Goal: Task Accomplishment & Management: Manage account settings

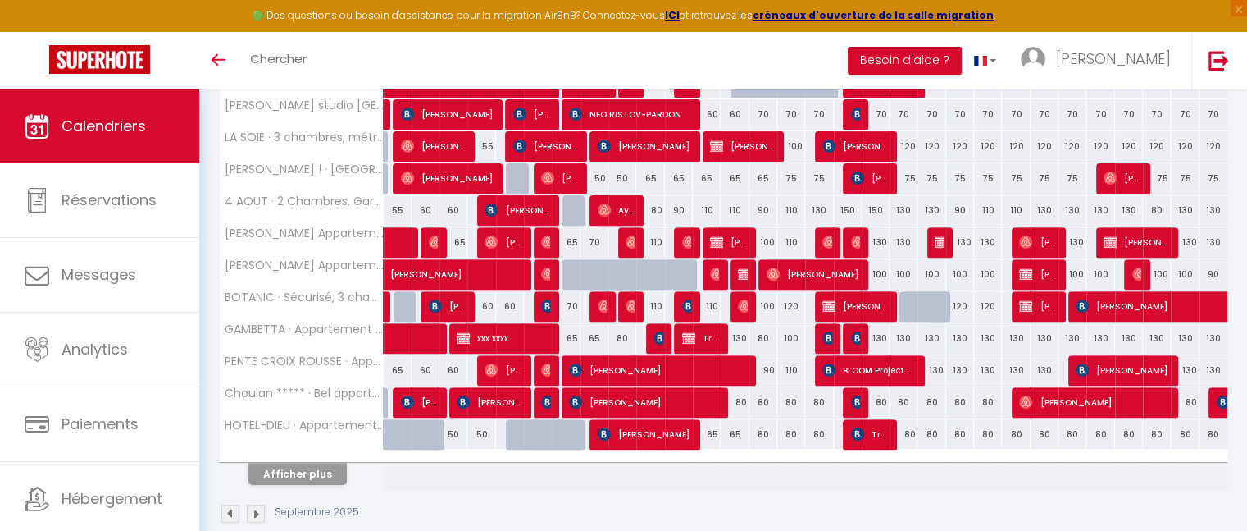
scroll to position [585, 0]
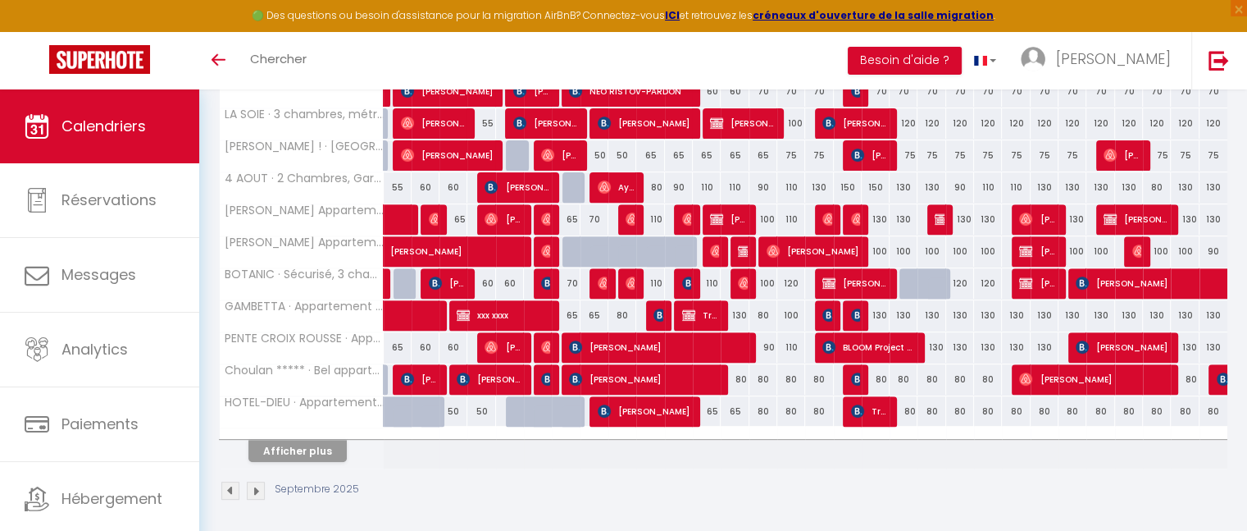
click at [623, 311] on div "80" at bounding box center [622, 315] width 28 height 30
type input "80"
type input "[DATE] Septembre 2025"
type input "Mer 10 Septembre 2025"
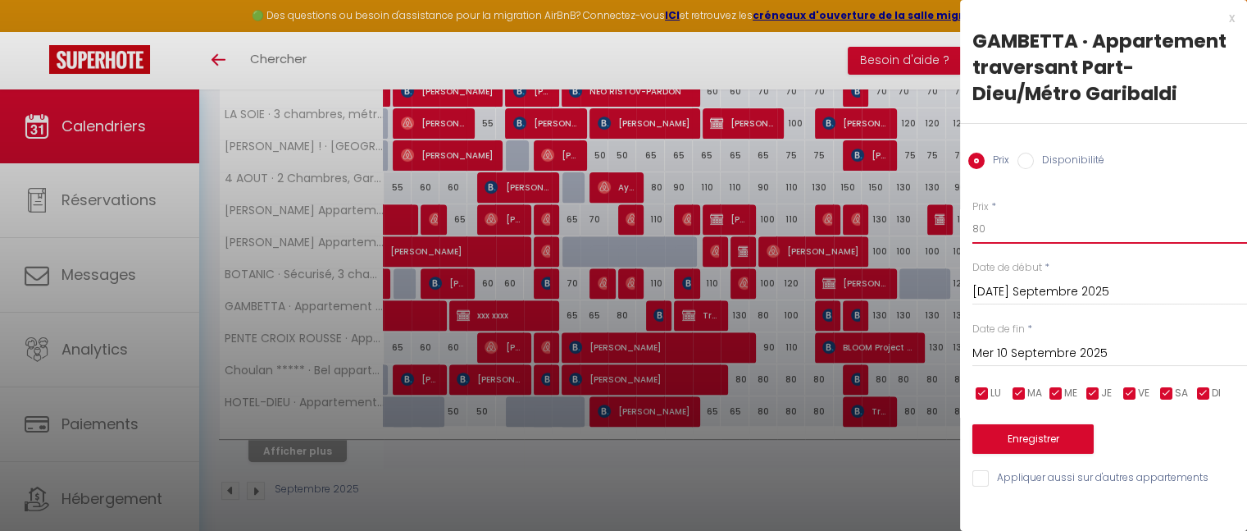
click at [985, 231] on input "80" at bounding box center [1109, 229] width 275 height 30
type input "8"
type input "70"
click at [1029, 434] on button "Enregistrer" at bounding box center [1032, 439] width 121 height 30
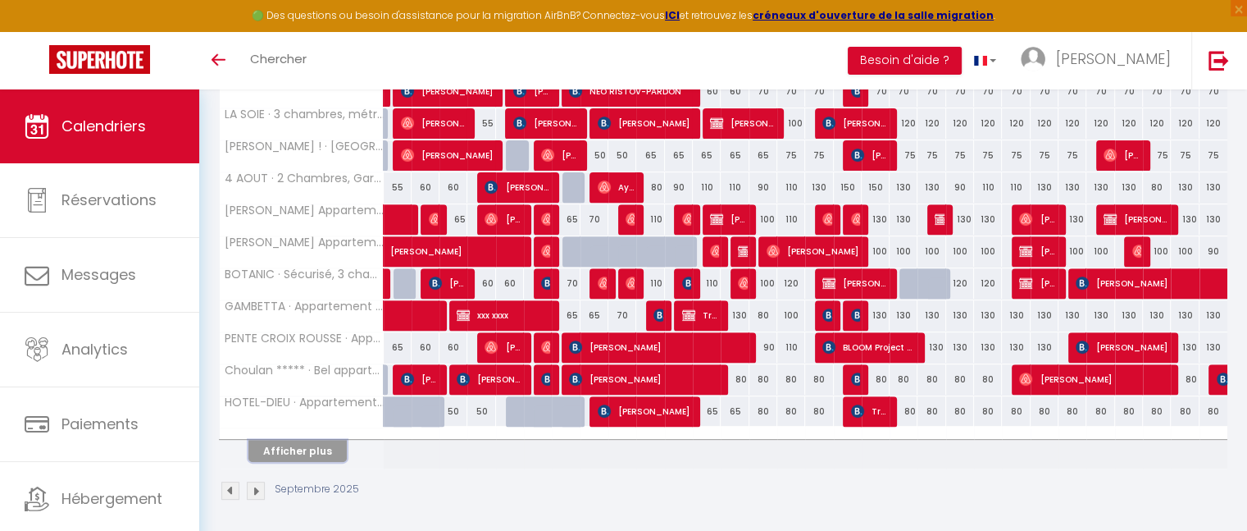
click at [327, 452] on button "Afficher plus" at bounding box center [297, 450] width 98 height 22
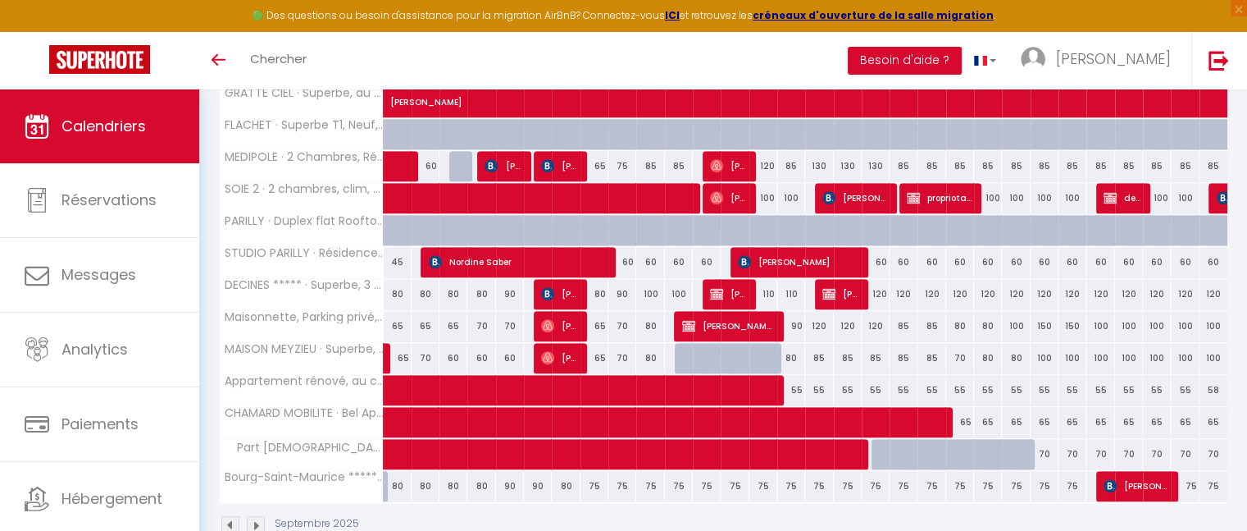
scroll to position [1151, 0]
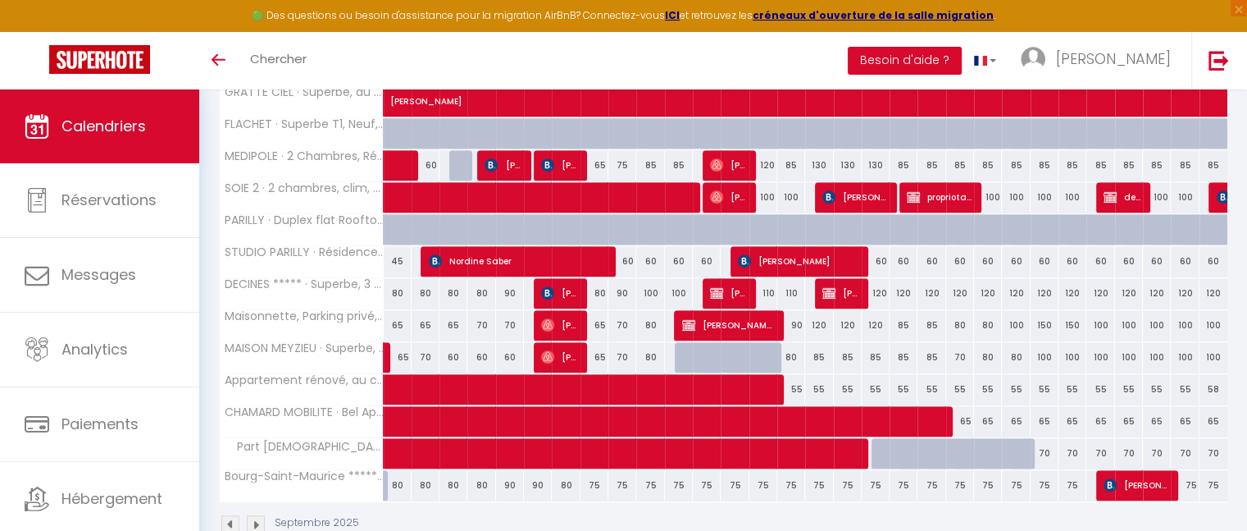
click at [625, 285] on div "90" at bounding box center [622, 293] width 28 height 30
type input "90"
type input "[DATE] Septembre 2025"
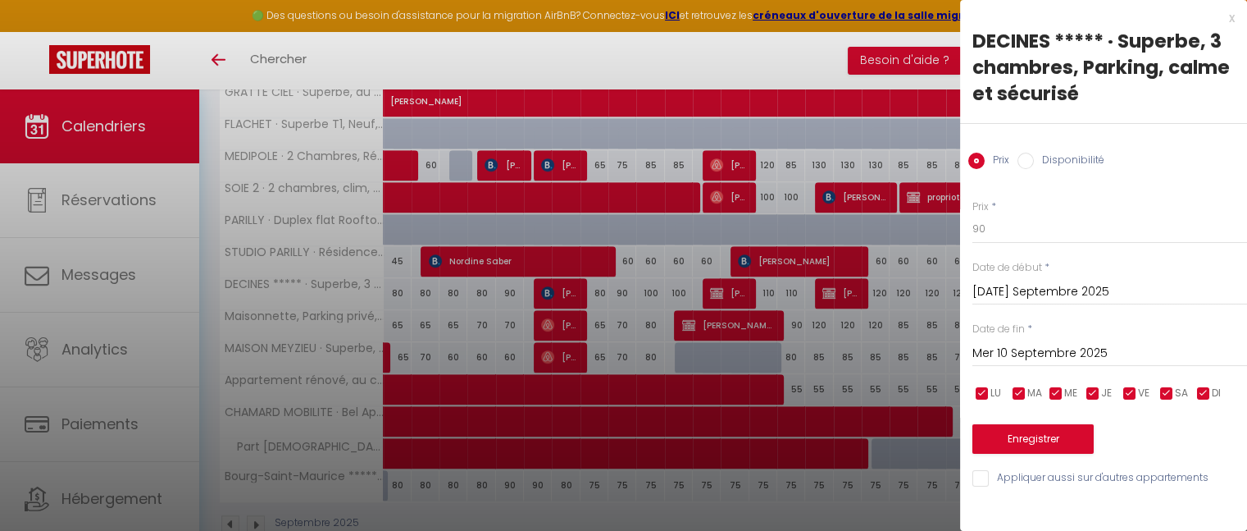
click at [1001, 359] on input "Mer 10 Septembre 2025" at bounding box center [1109, 353] width 275 height 21
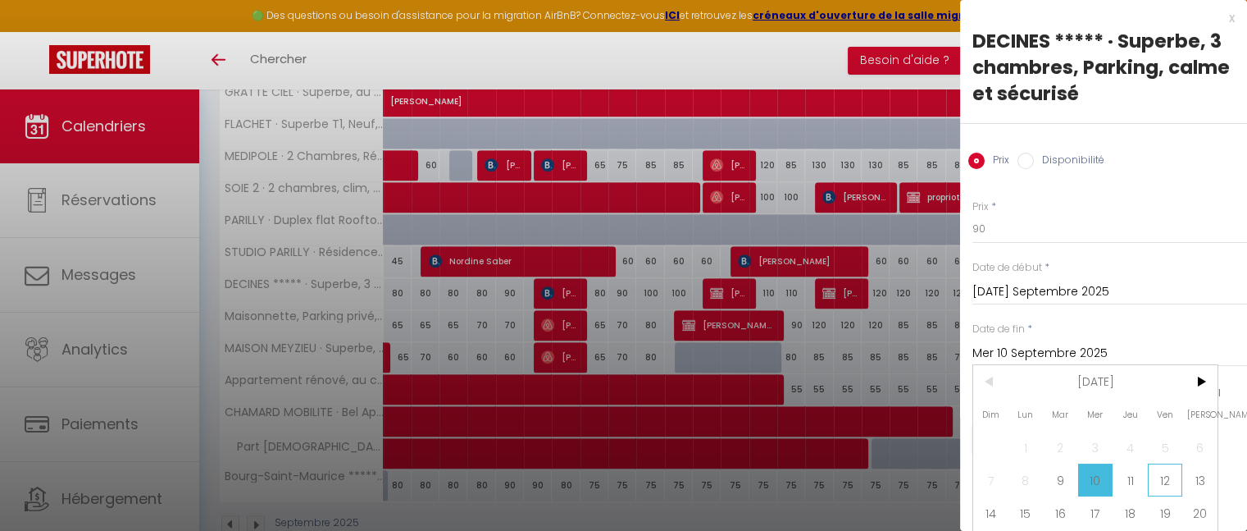
click at [1172, 482] on span "12" at bounding box center [1165, 479] width 35 height 33
type input "Ven 12 Septembre 2025"
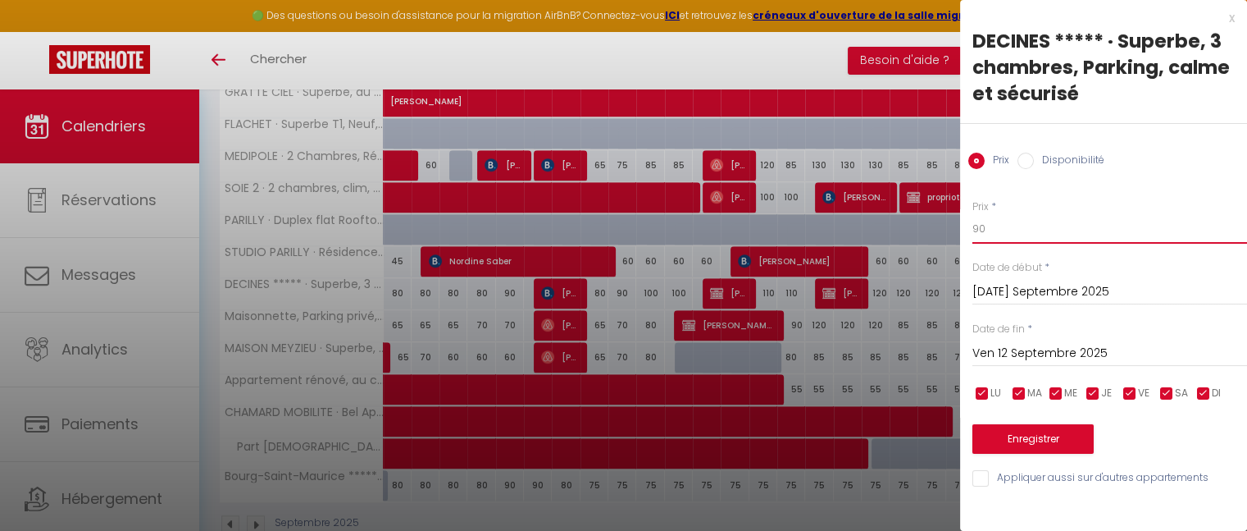
click at [1007, 235] on input "90" at bounding box center [1109, 229] width 275 height 30
type input "9"
type input "85"
click at [1032, 434] on button "Enregistrer" at bounding box center [1032, 439] width 121 height 30
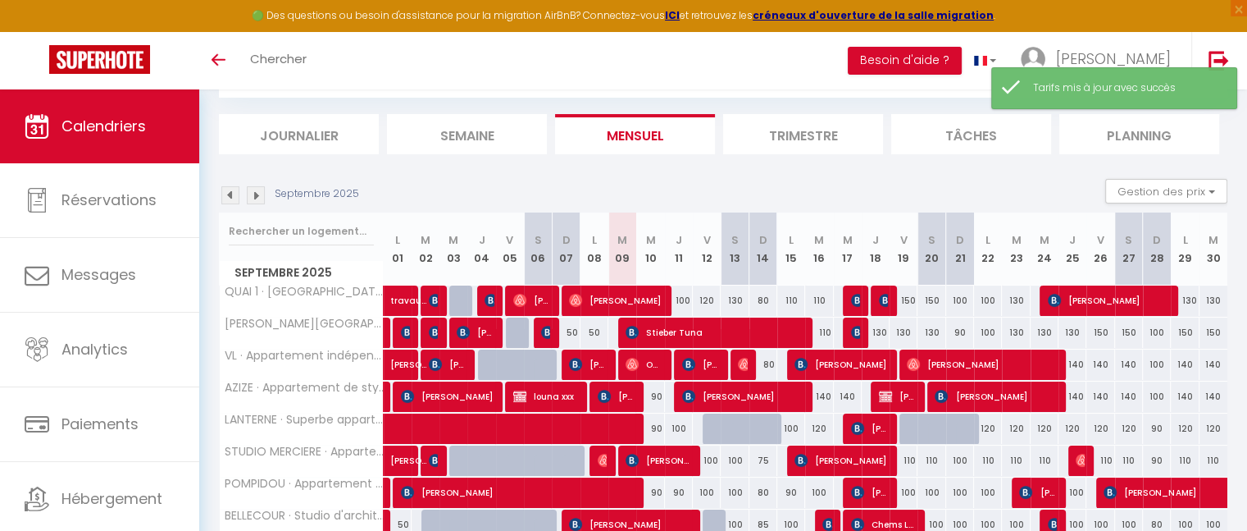
scroll to position [585, 0]
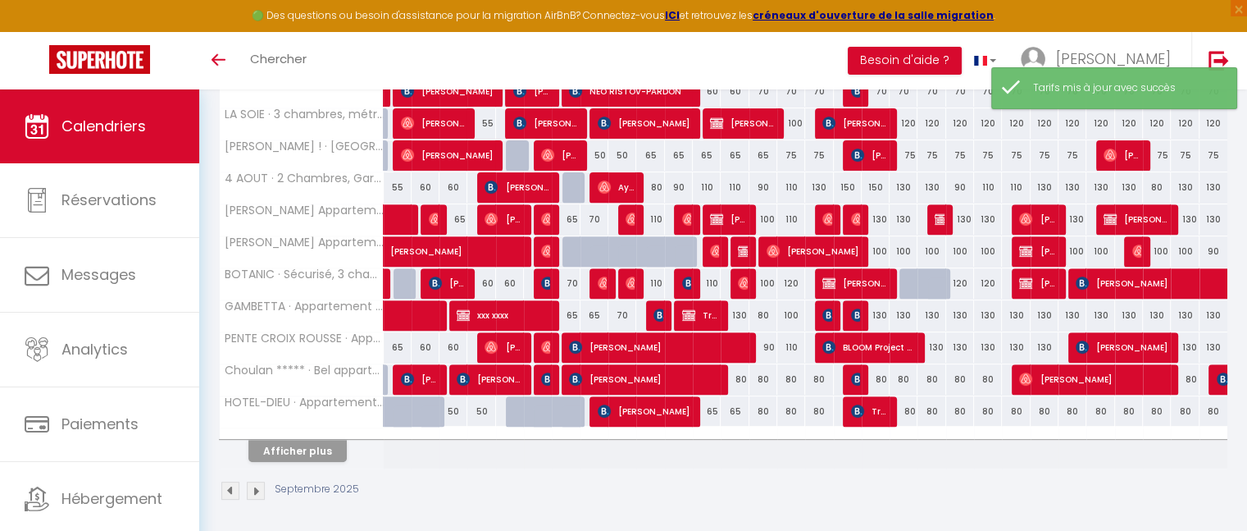
click at [653, 280] on div "110" at bounding box center [650, 283] width 28 height 30
type input "110"
type input "Mer 10 Septembre 2025"
type input "Jeu 11 Septembre 2025"
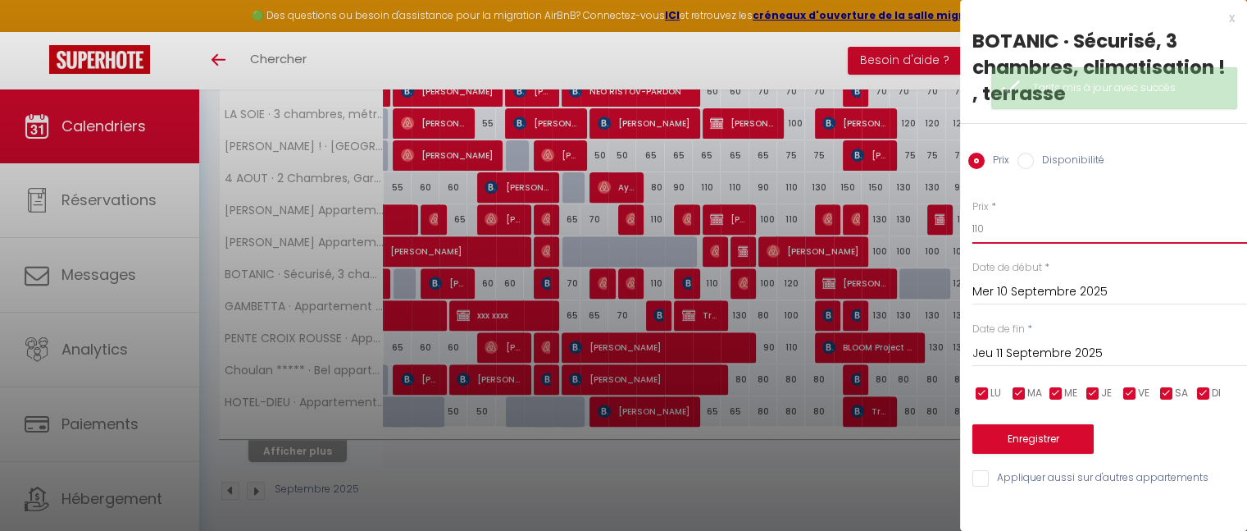
click at [993, 220] on input "110" at bounding box center [1109, 229] width 275 height 30
type input "1"
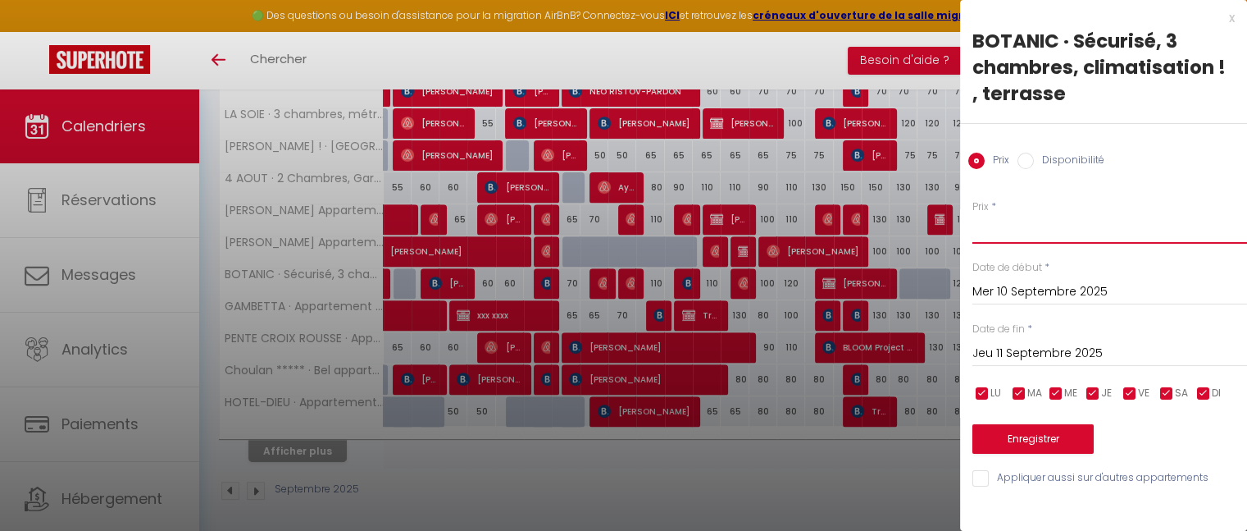
type input "0"
type input "100"
click at [1027, 435] on button "Enregistrer" at bounding box center [1032, 439] width 121 height 30
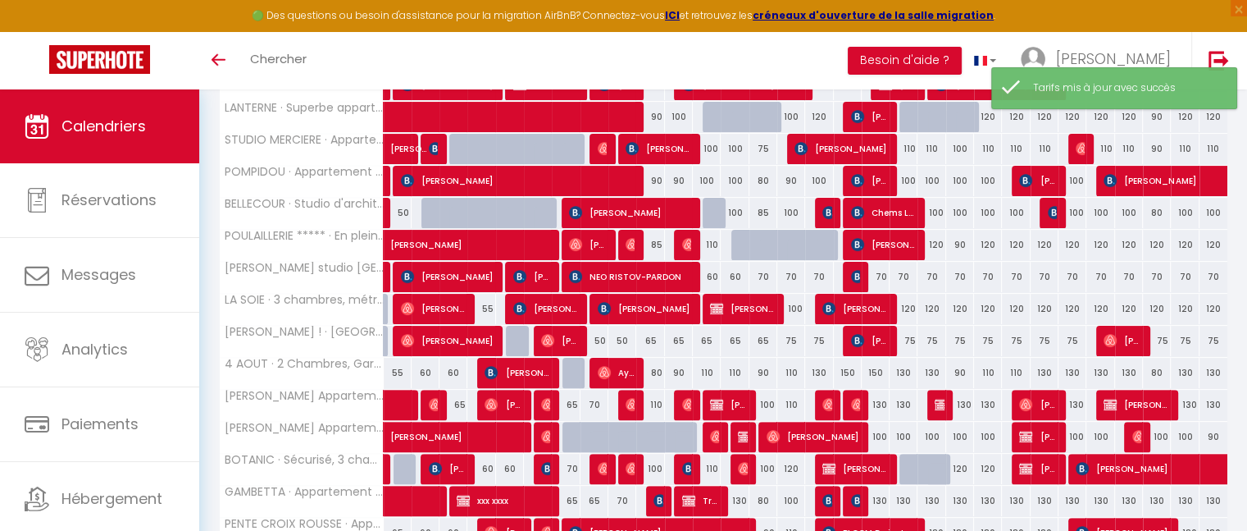
scroll to position [402, 0]
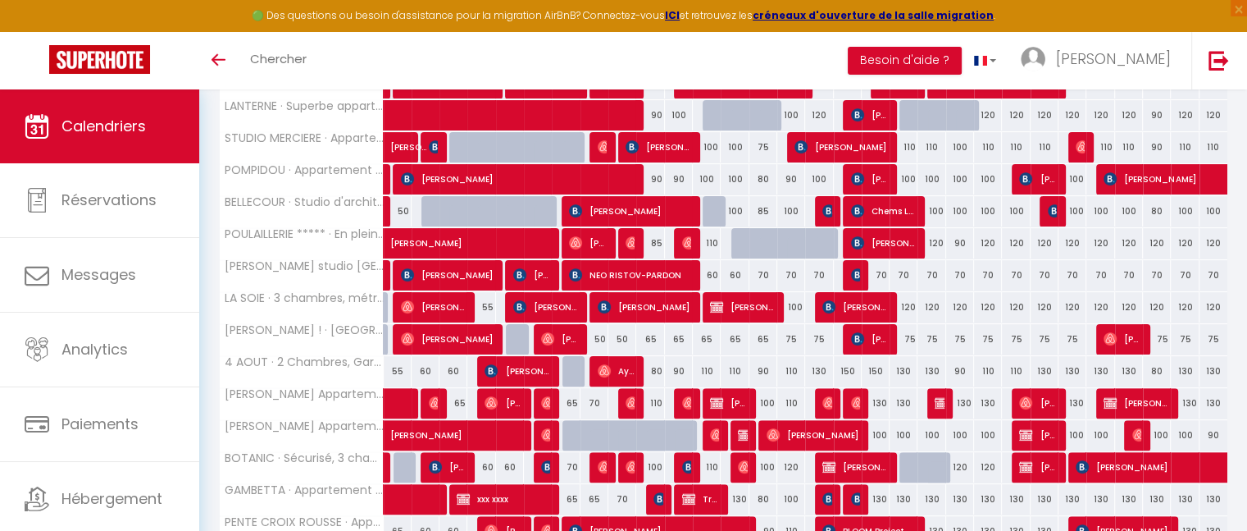
click at [657, 402] on div "110" at bounding box center [650, 403] width 28 height 30
type input "110"
type input "Mer 10 Septembre 2025"
type input "Jeu 11 Septembre 2025"
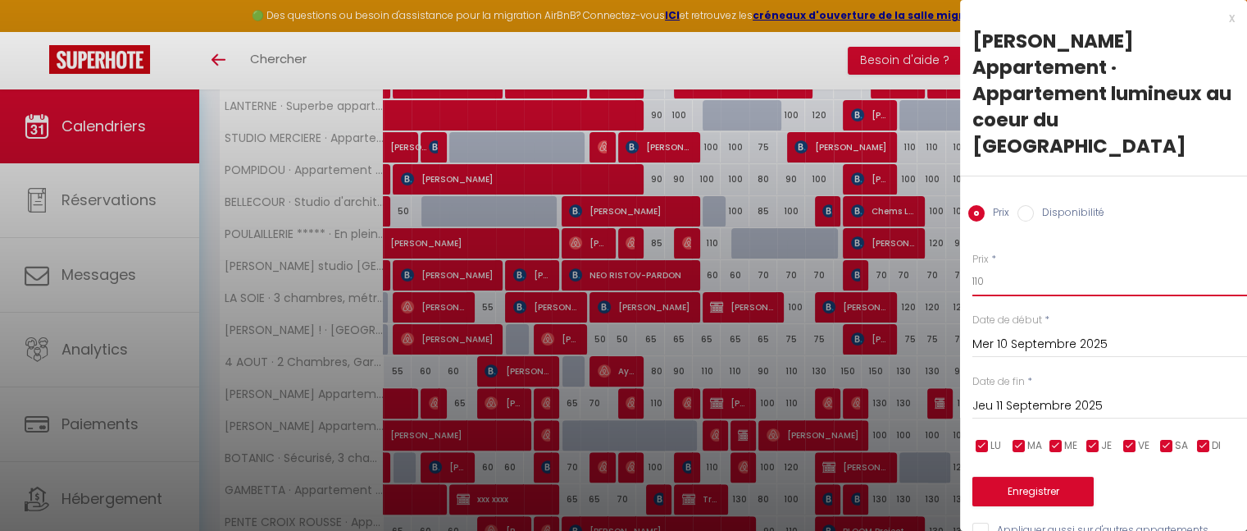
click at [1032, 266] on input "110" at bounding box center [1109, 281] width 275 height 30
type input "1"
type input "90"
click at [1033, 476] on button "Enregistrer" at bounding box center [1032, 491] width 121 height 30
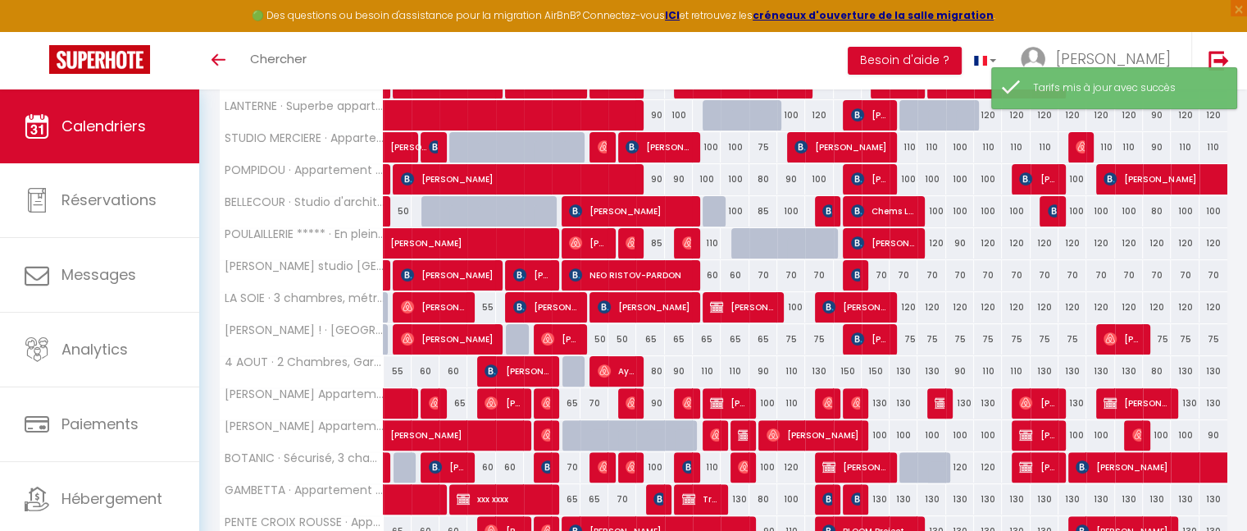
click at [654, 368] on div "80" at bounding box center [650, 371] width 28 height 30
type input "80"
type input "Mer 10 Septembre 2025"
type input "Jeu 11 Septembre 2025"
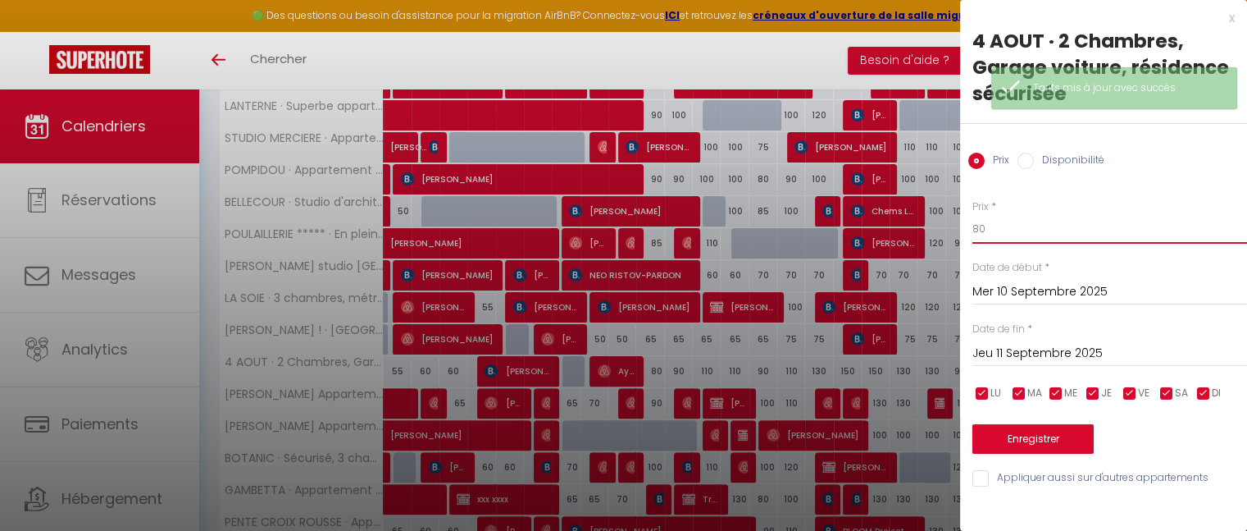
type input "8"
click at [1020, 234] on input "8" at bounding box center [1109, 229] width 275 height 30
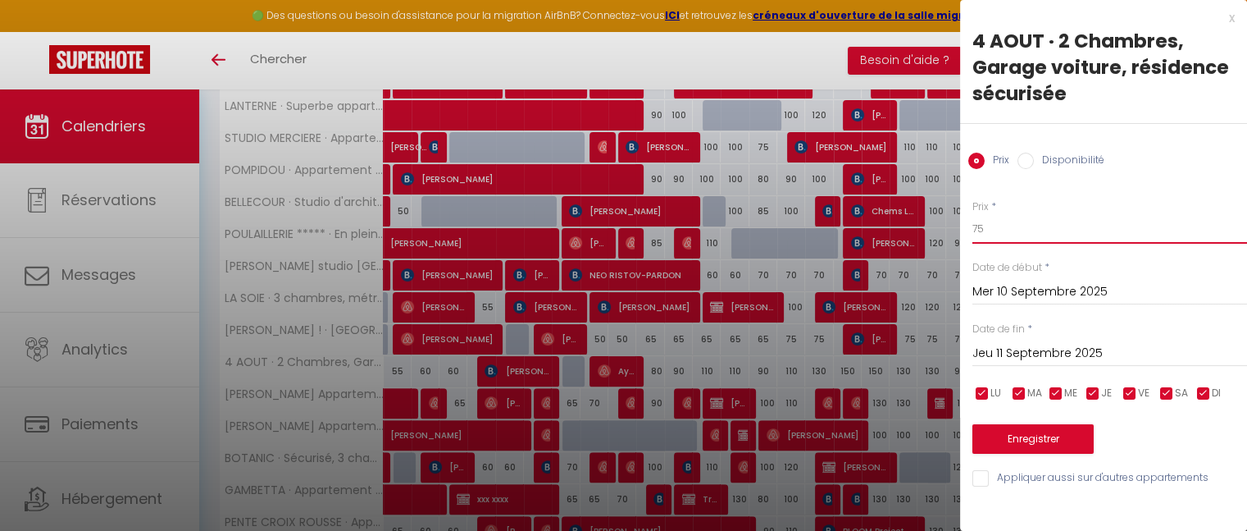
type input "75"
click at [1032, 435] on button "Enregistrer" at bounding box center [1032, 439] width 121 height 30
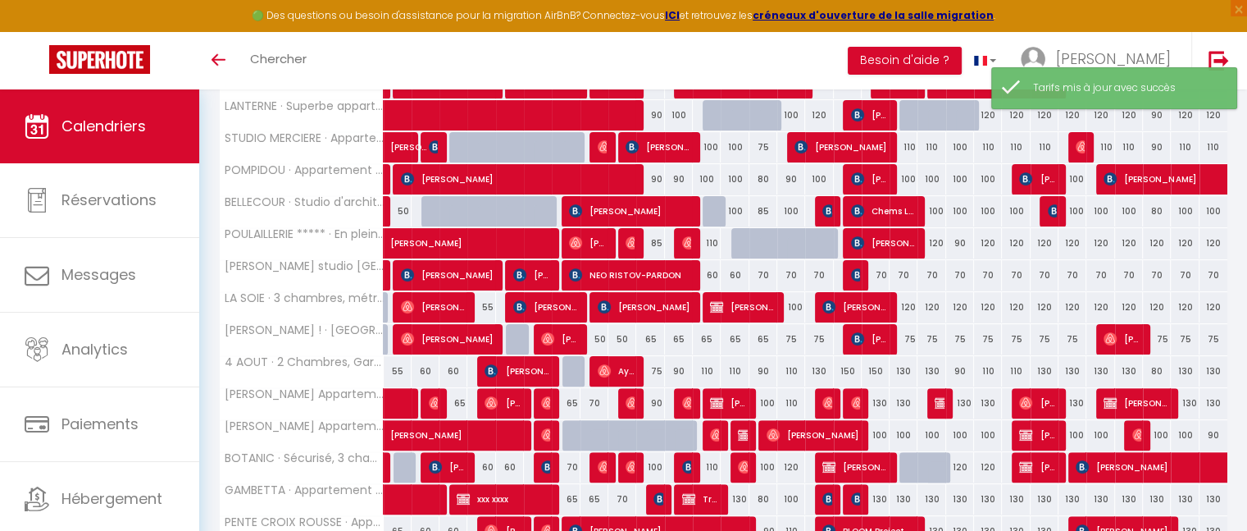
click at [655, 241] on div "85" at bounding box center [650, 243] width 28 height 30
type input "85"
type input "Mer 10 Septembre 2025"
type input "Jeu 11 Septembre 2025"
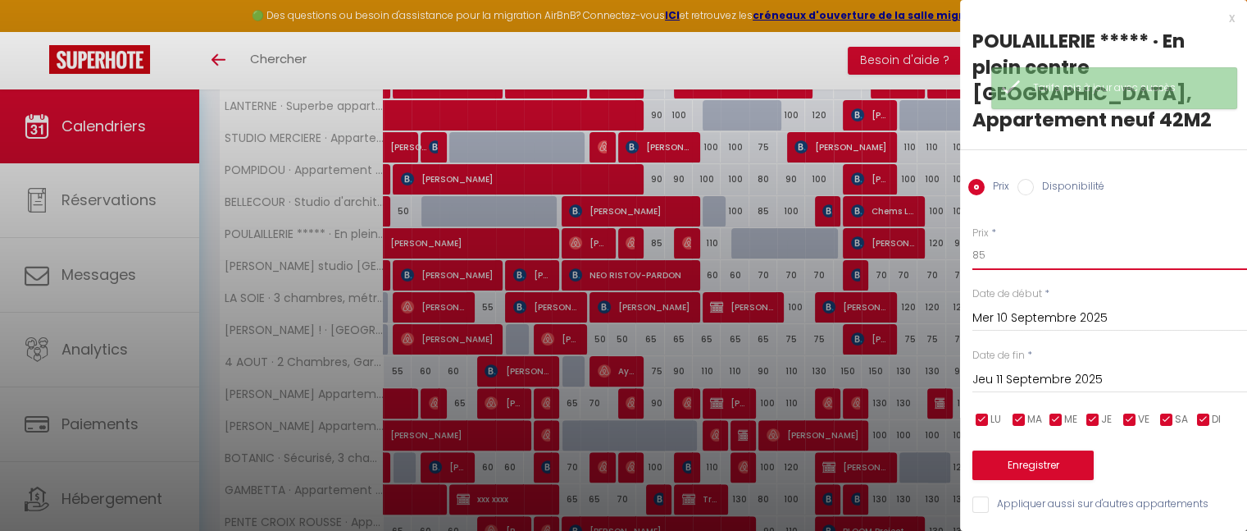
type input "8"
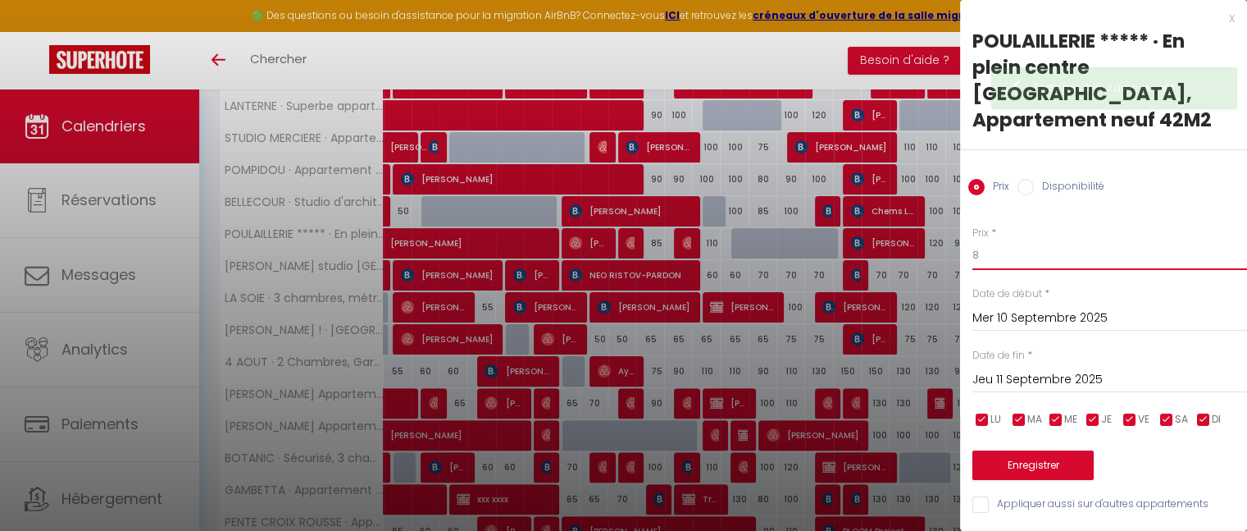
click at [1007, 240] on input "8" at bounding box center [1109, 255] width 275 height 30
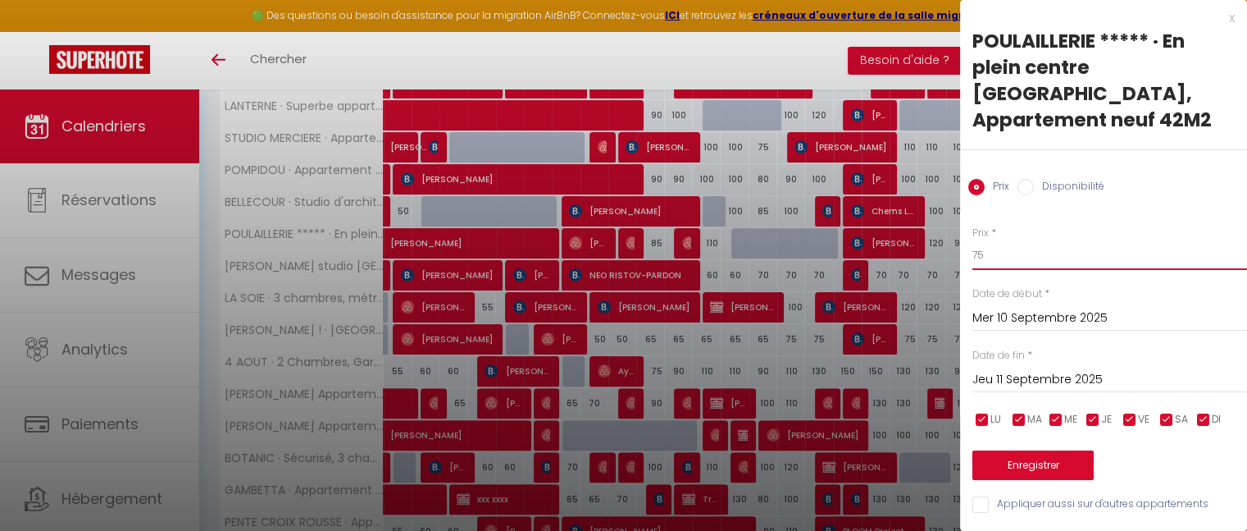
type input "75"
click at [1041, 450] on button "Enregistrer" at bounding box center [1032, 465] width 121 height 30
